Goal: Task Accomplishment & Management: Use online tool/utility

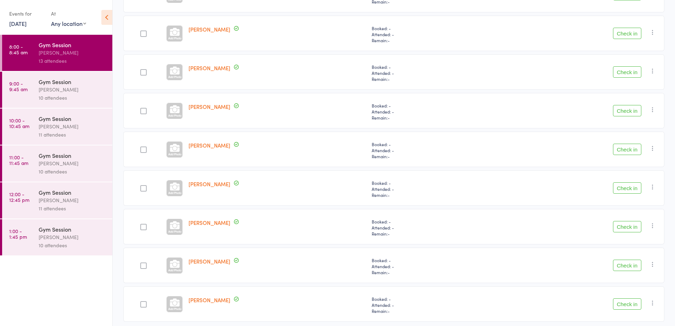
scroll to position [296, 0]
click at [628, 186] on button "Check in" at bounding box center [627, 185] width 28 height 11
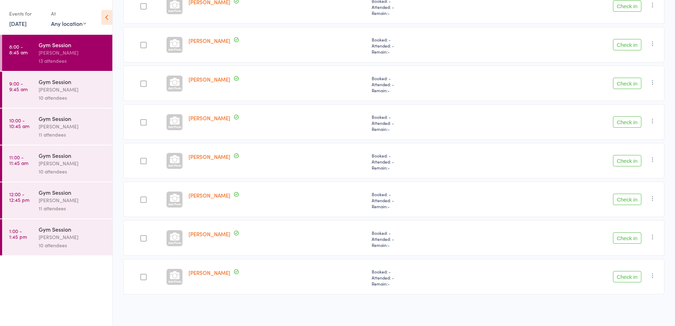
click at [627, 10] on button "Check in" at bounding box center [627, 5] width 28 height 11
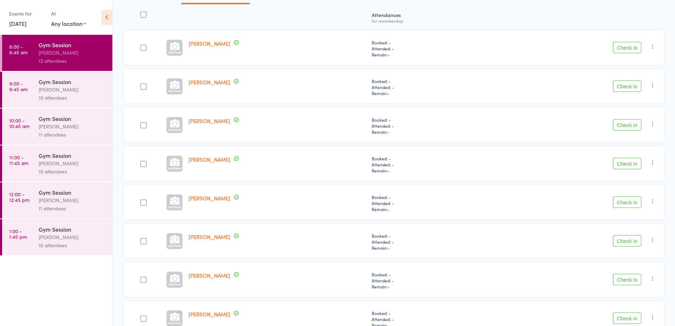
scroll to position [82, 0]
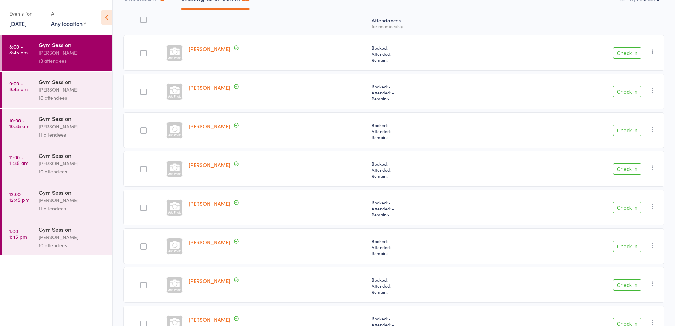
click at [628, 55] on button "Check in" at bounding box center [627, 52] width 28 height 11
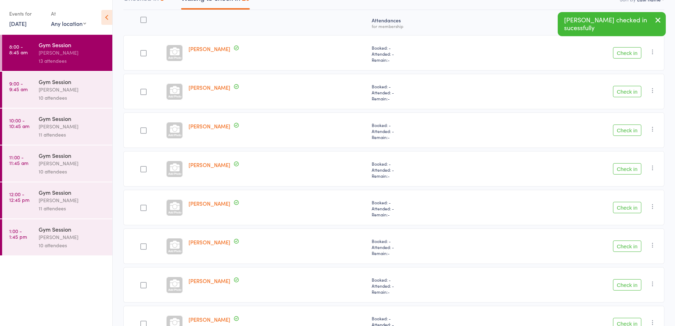
click at [628, 54] on button "Check in" at bounding box center [627, 52] width 28 height 11
click at [629, 53] on button "Check in" at bounding box center [627, 52] width 28 height 11
click at [627, 53] on button "Check in" at bounding box center [627, 52] width 28 height 11
click at [628, 130] on button "Check in" at bounding box center [627, 129] width 28 height 11
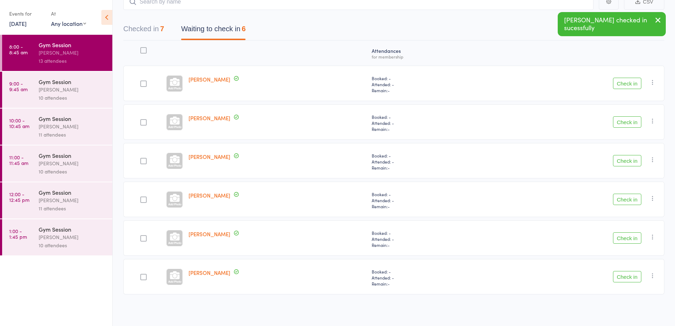
click at [631, 200] on button "Check in" at bounding box center [627, 198] width 28 height 11
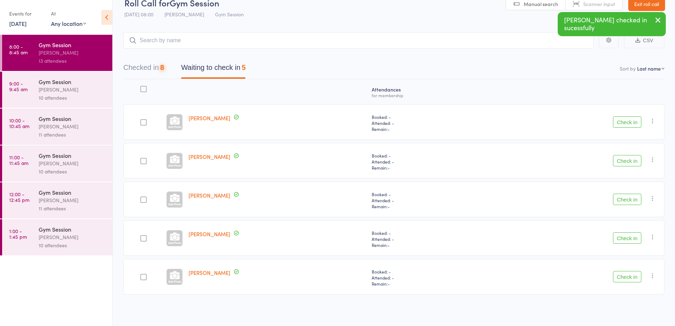
scroll to position [13, 0]
click at [632, 240] on button "Check in" at bounding box center [627, 237] width 28 height 11
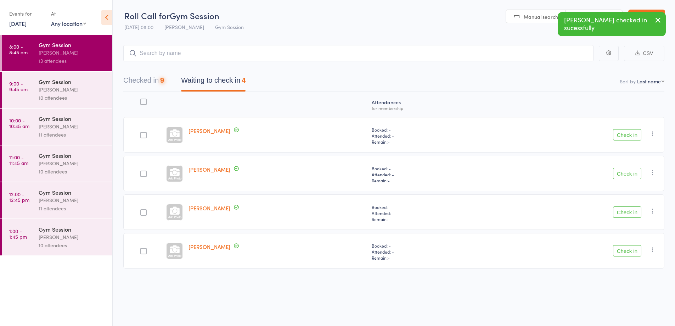
scroll to position [0, 0]
click at [631, 250] on button "Check in" at bounding box center [627, 250] width 28 height 11
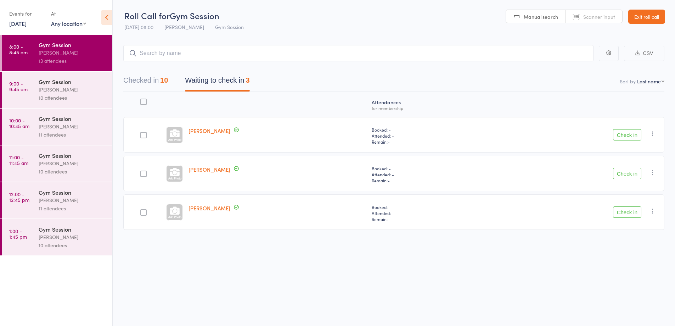
click at [630, 174] on button "Check in" at bounding box center [627, 173] width 28 height 11
click at [626, 135] on button "Check in" at bounding box center [627, 134] width 28 height 11
click at [621, 134] on button "Check in" at bounding box center [627, 134] width 28 height 11
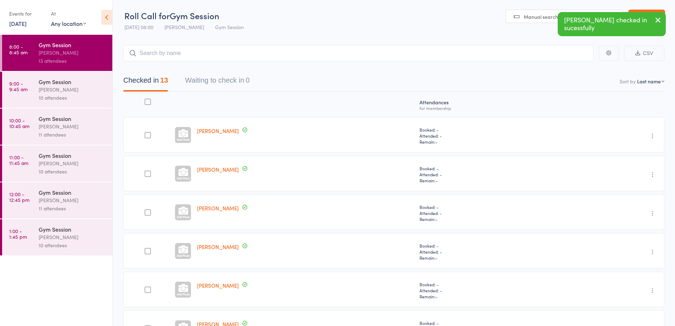
click at [87, 99] on div "10 attendees" at bounding box center [73, 98] width 68 height 8
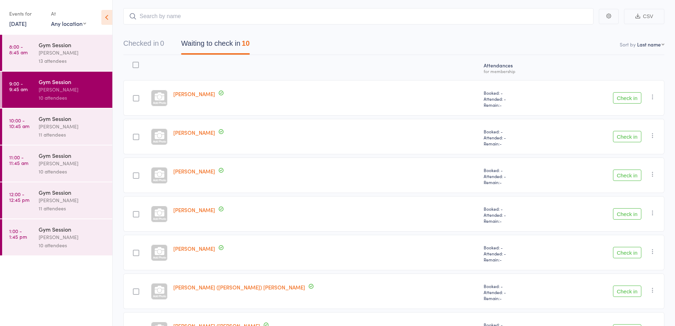
scroll to position [206, 0]
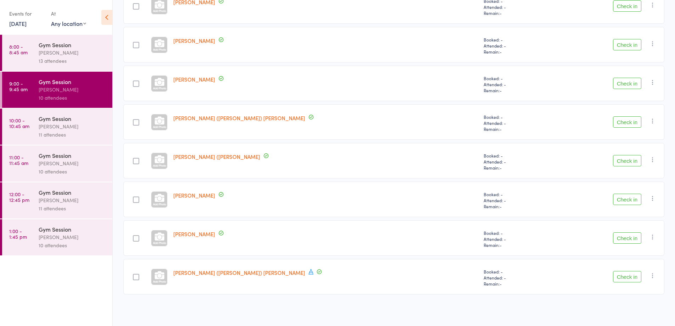
click at [308, 272] on icon at bounding box center [311, 271] width 6 height 6
click at [308, 273] on icon at bounding box center [311, 271] width 6 height 6
click at [308, 271] on icon at bounding box center [311, 271] width 6 height 6
click at [244, 300] on div "Atten­dances for membership [PERSON_NAME] Booked: - Attended: - Remain: - Check…" at bounding box center [393, 106] width 541 height 440
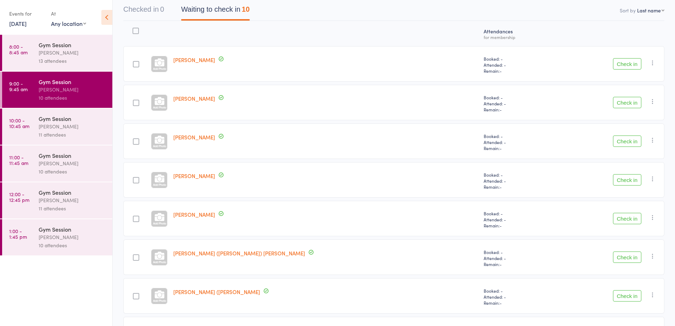
scroll to position [62, 0]
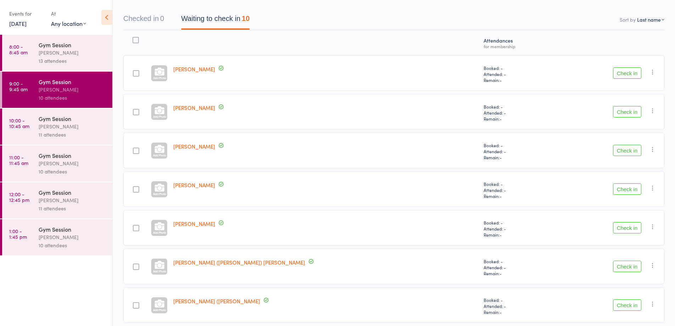
click at [630, 112] on button "Check in" at bounding box center [627, 111] width 28 height 11
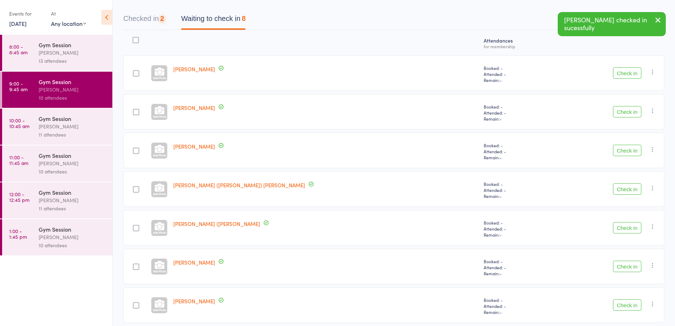
click at [630, 112] on button "Check in" at bounding box center [627, 111] width 28 height 11
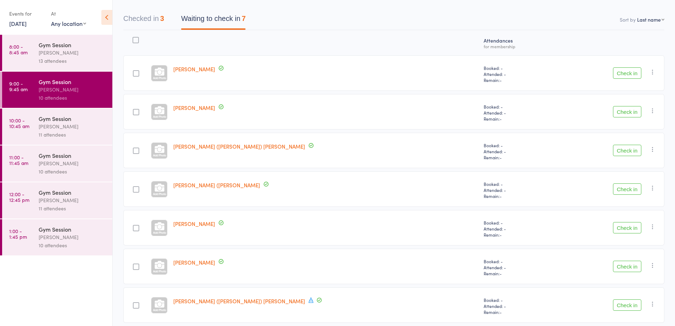
click at [626, 72] on button "Check in" at bounding box center [627, 72] width 28 height 11
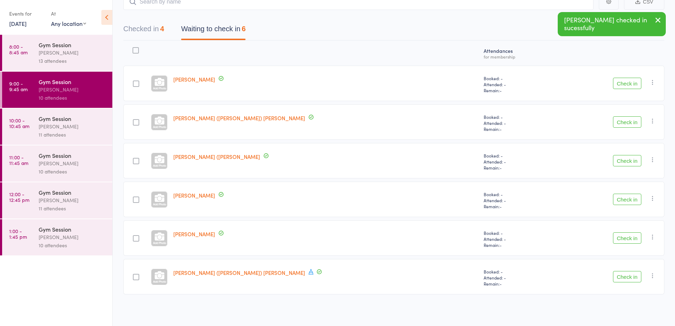
click at [629, 119] on button "Check in" at bounding box center [627, 121] width 28 height 11
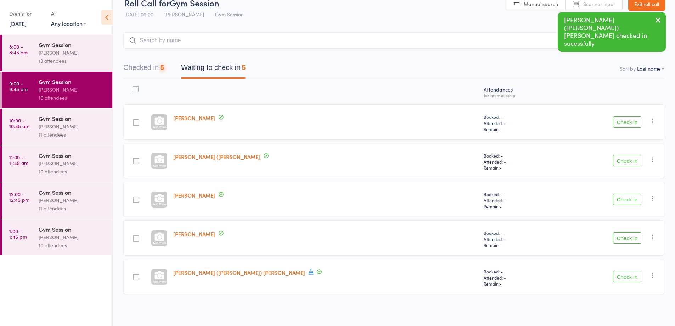
scroll to position [13, 0]
click at [623, 160] on button "Check in" at bounding box center [627, 160] width 28 height 11
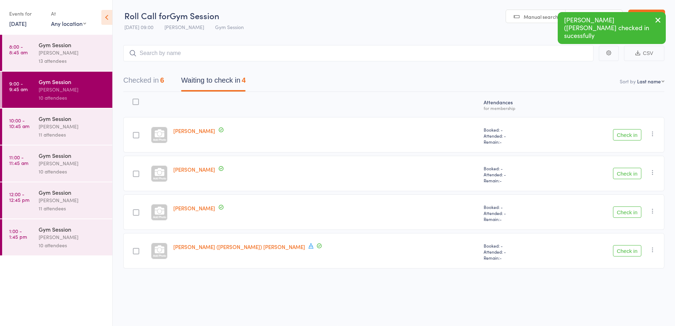
click at [308, 247] on icon at bounding box center [311, 245] width 6 height 6
click at [621, 247] on button "Check in" at bounding box center [627, 250] width 28 height 11
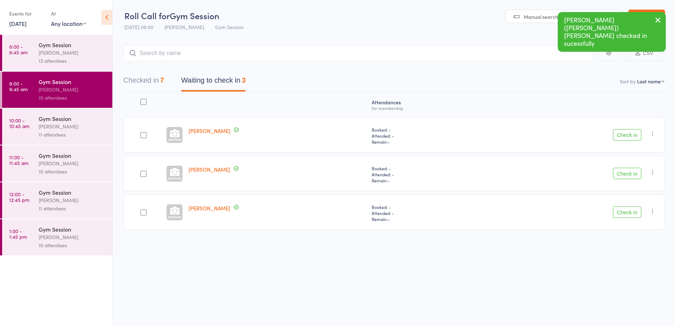
click at [624, 213] on button "Check in" at bounding box center [627, 211] width 28 height 11
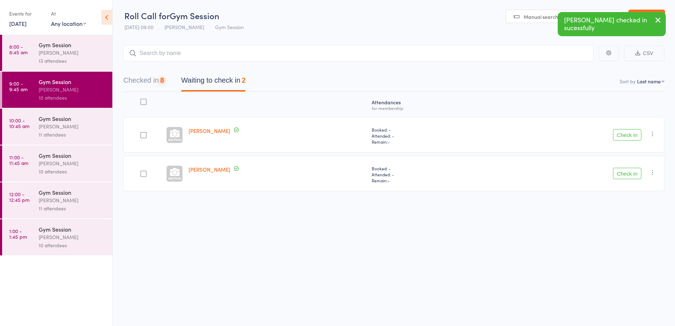
click at [624, 175] on button "Check in" at bounding box center [627, 173] width 28 height 11
